Goal: Register for event/course

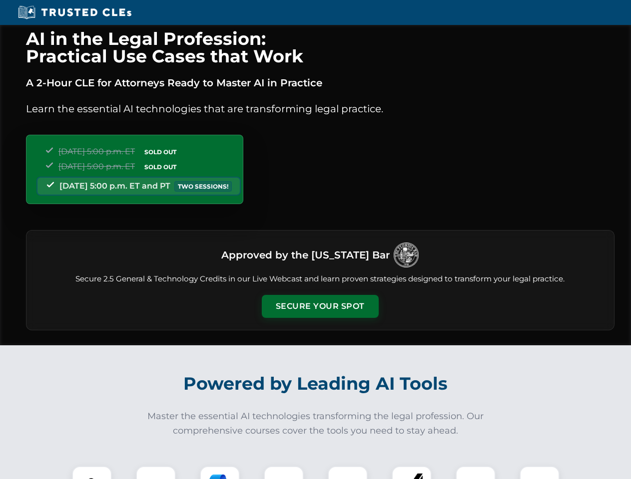
click at [320, 307] on button "Secure Your Spot" at bounding box center [320, 306] width 117 height 23
click at [92, 473] on img at bounding box center [91, 486] width 29 height 29
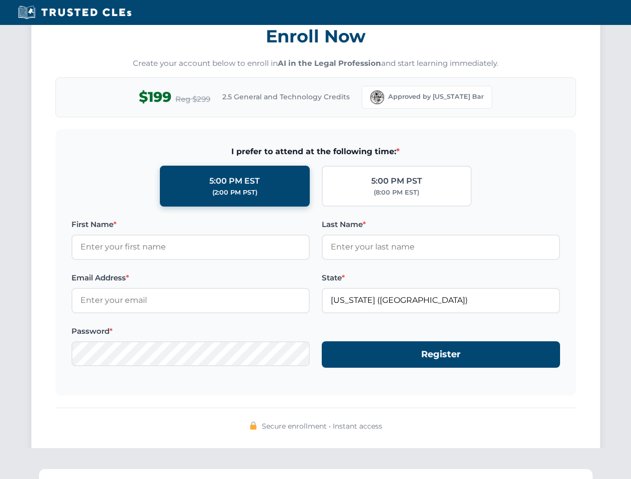
scroll to position [980, 0]
